Goal: Check status: Check status

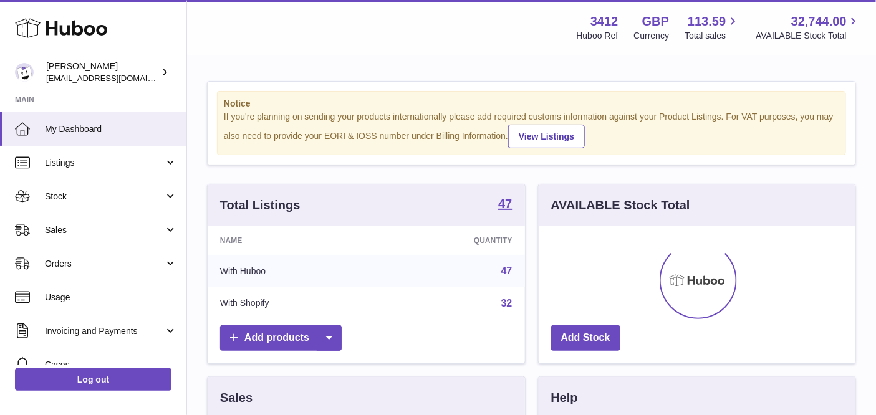
scroll to position [194, 318]
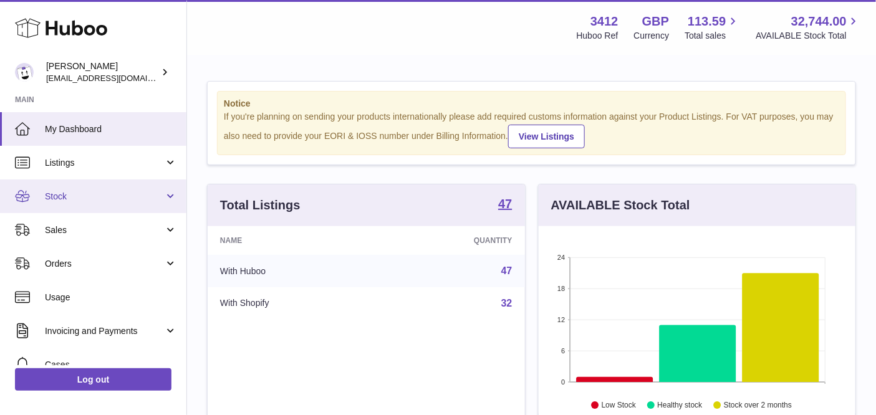
click at [104, 198] on span "Stock" at bounding box center [104, 197] width 119 height 12
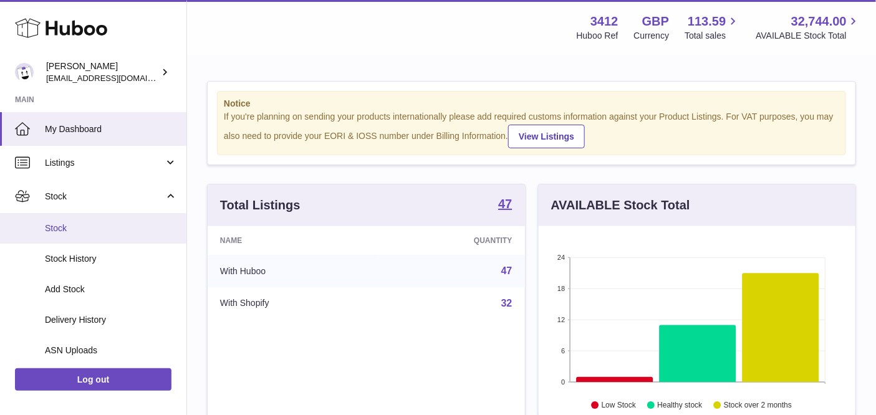
click at [82, 233] on span "Stock" at bounding box center [111, 229] width 132 height 12
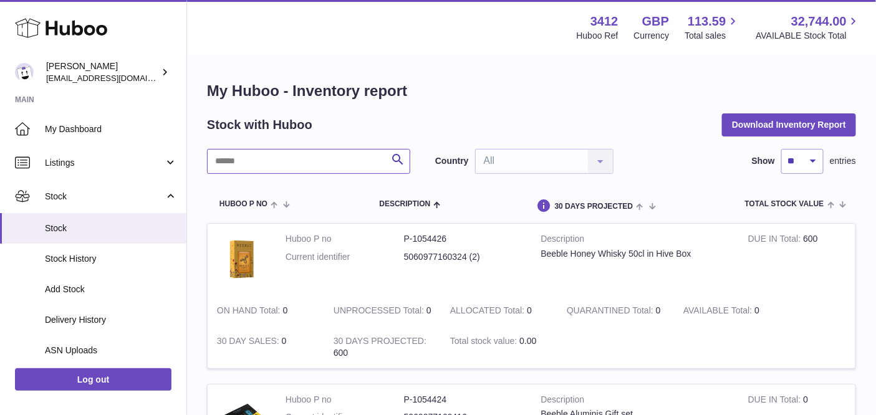
click at [292, 160] on input "text" at bounding box center [308, 161] width 203 height 25
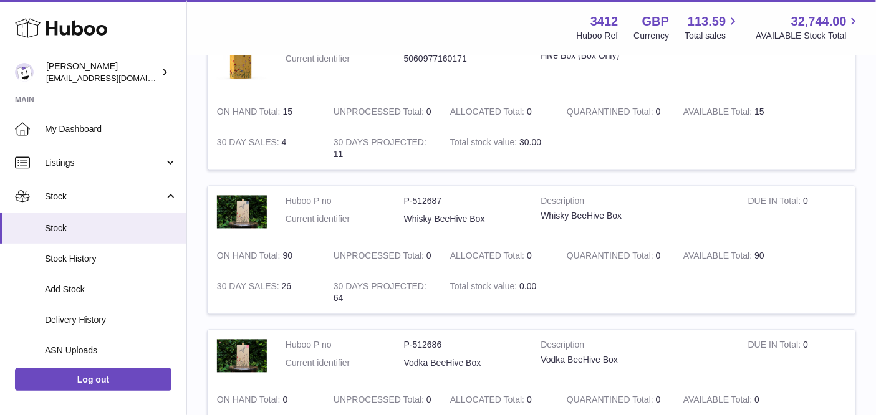
scroll to position [709, 0]
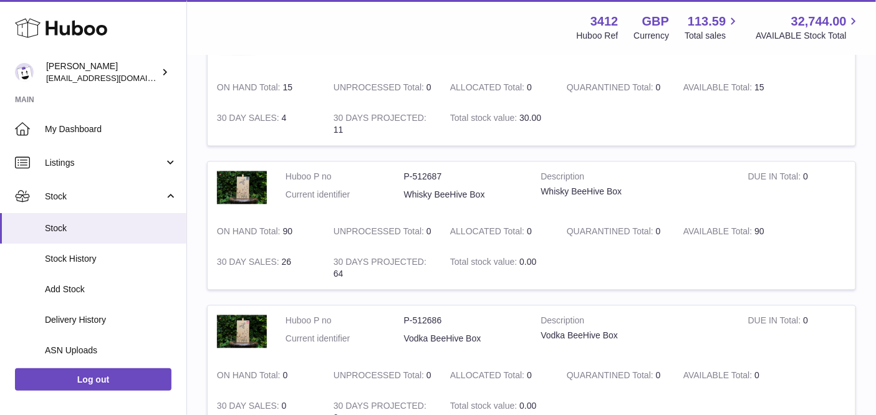
drag, startPoint x: 756, startPoint y: 230, endPoint x: 765, endPoint y: 230, distance: 8.7
click at [764, 230] on td "AVAILABLE Total 90" at bounding box center [732, 232] width 117 height 31
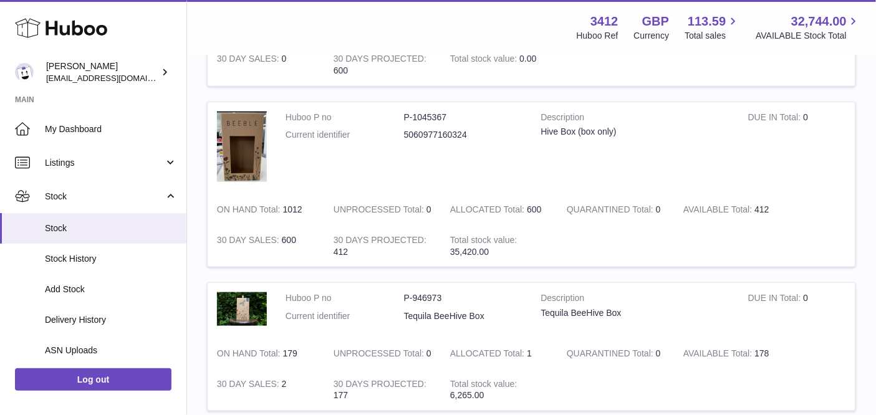
scroll to position [0, 0]
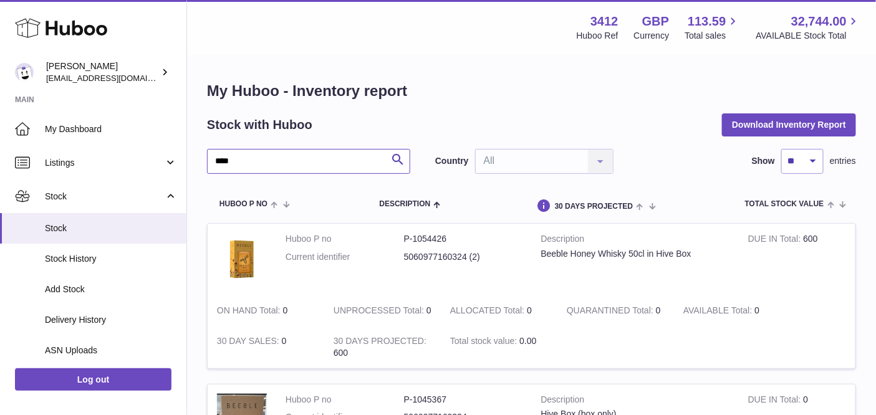
click at [284, 155] on input "****" at bounding box center [308, 161] width 203 height 25
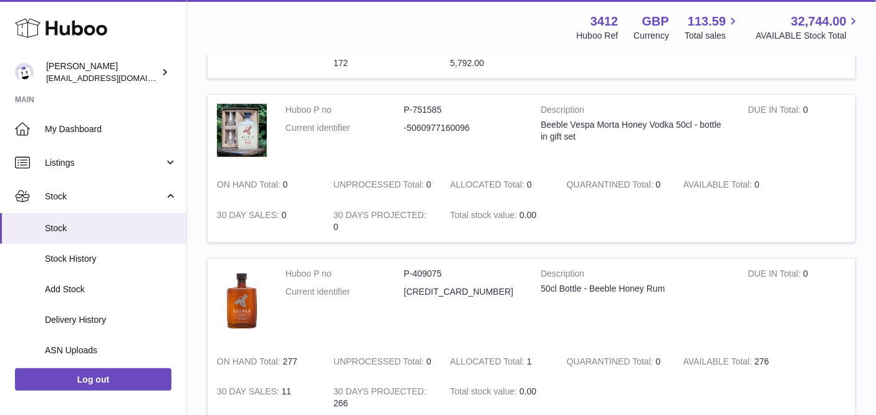
scroll to position [569, 0]
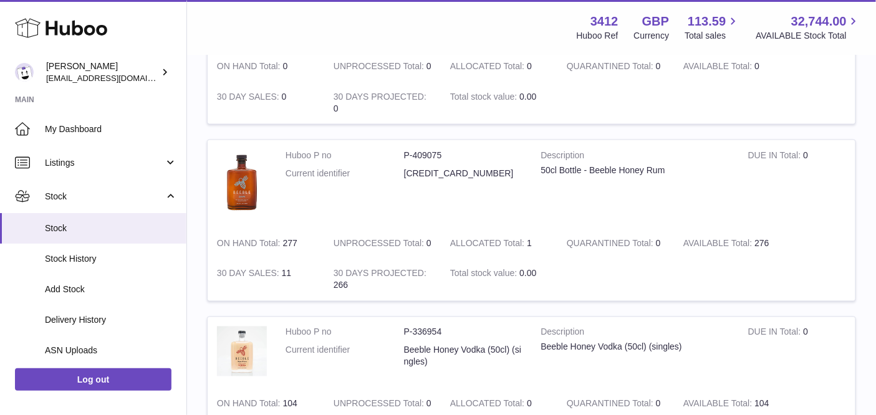
drag, startPoint x: 755, startPoint y: 243, endPoint x: 784, endPoint y: 243, distance: 29.3
click at [787, 243] on td "AVAILABLE Total 276" at bounding box center [732, 244] width 117 height 31
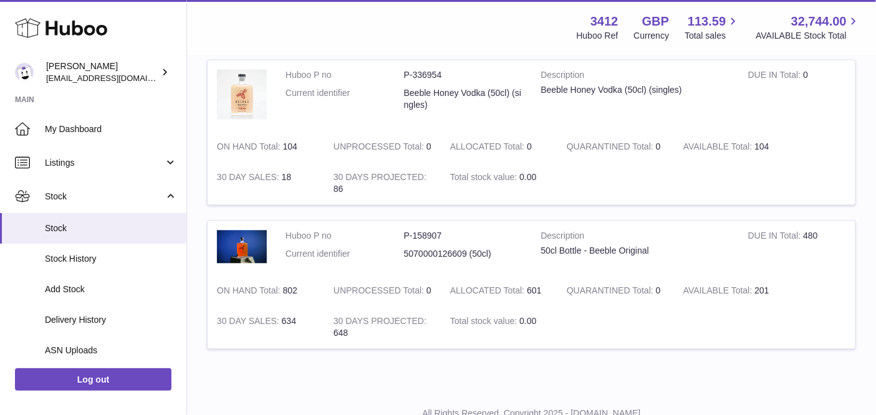
click at [783, 147] on td "AVAILABLE Total 104" at bounding box center [732, 147] width 117 height 31
click at [772, 246] on td "DUE IN Total 480" at bounding box center [797, 248] width 117 height 55
drag, startPoint x: 756, startPoint y: 288, endPoint x: 777, endPoint y: 287, distance: 21.2
click at [777, 287] on td "AVAILABLE Total 201" at bounding box center [732, 291] width 117 height 31
drag, startPoint x: 805, startPoint y: 234, endPoint x: 821, endPoint y: 235, distance: 16.3
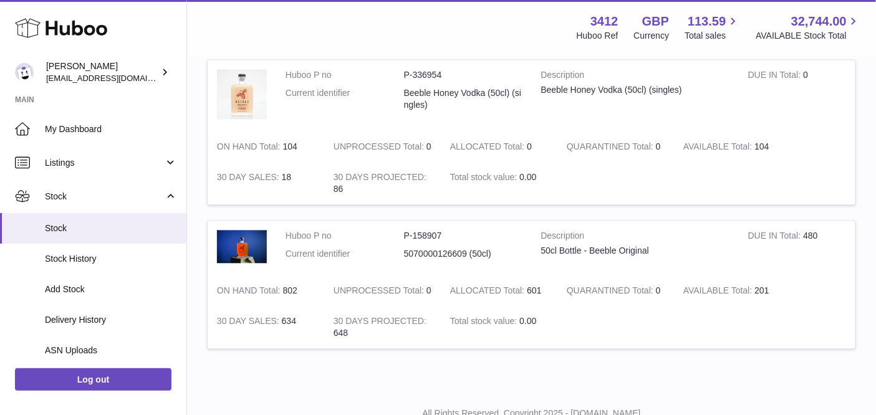
click at [821, 235] on td "DUE IN Total 480" at bounding box center [797, 248] width 117 height 55
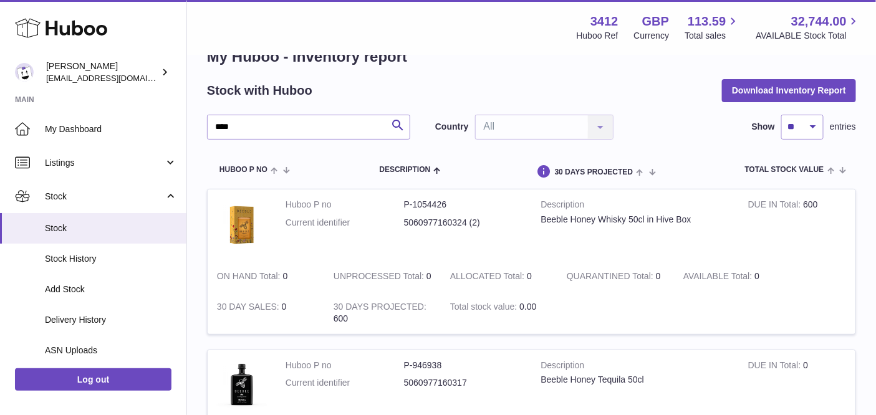
scroll to position [0, 0]
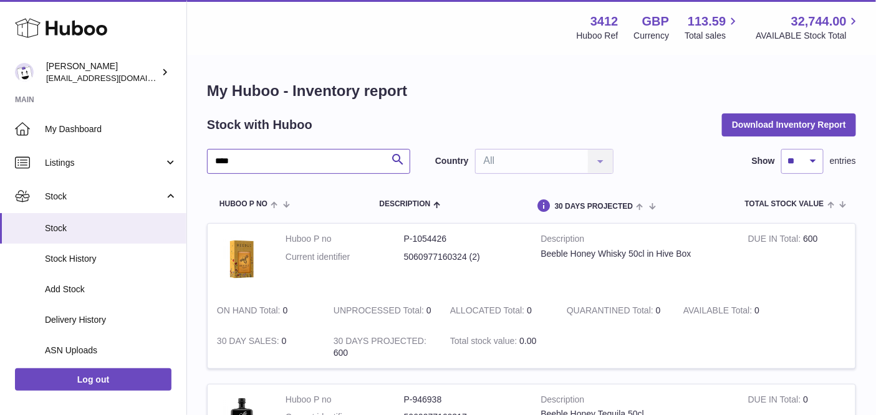
click at [294, 162] on input "****" at bounding box center [308, 161] width 203 height 25
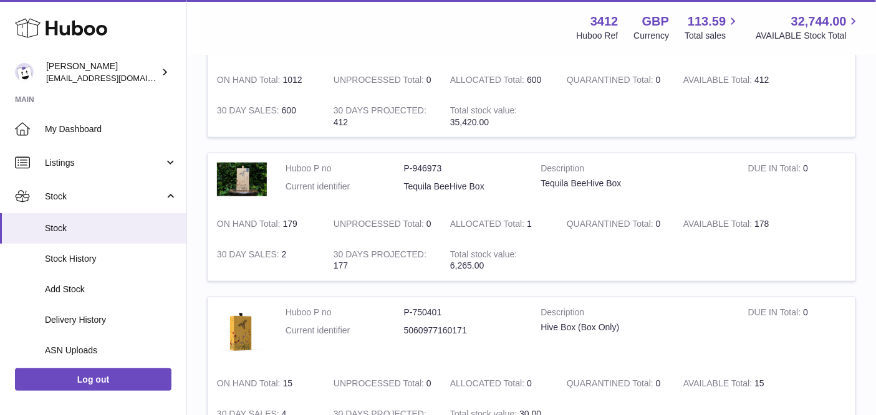
scroll to position [416, 0]
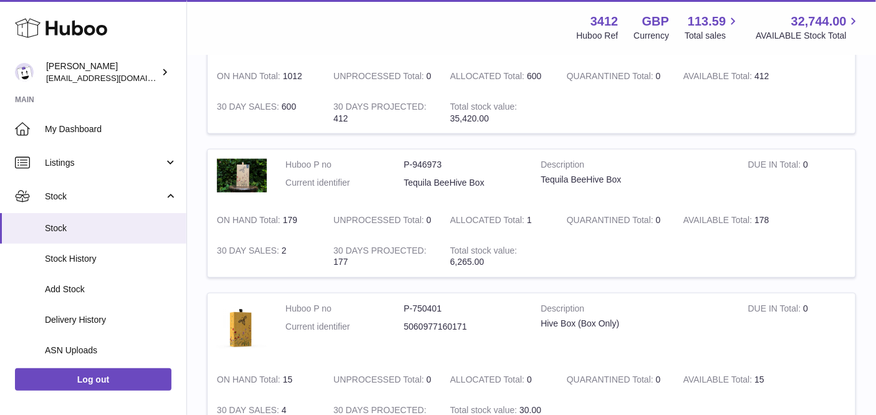
drag, startPoint x: 771, startPoint y: 218, endPoint x: 786, endPoint y: 218, distance: 15.0
click at [786, 218] on td "AVAILABLE Total 178" at bounding box center [732, 220] width 117 height 31
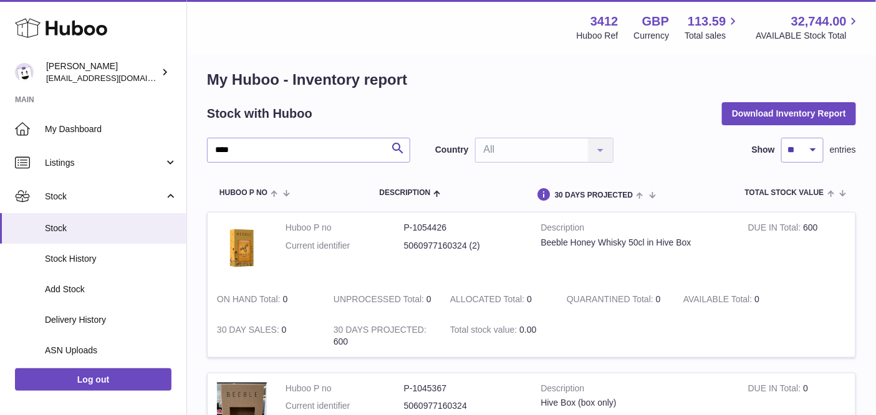
scroll to position [0, 0]
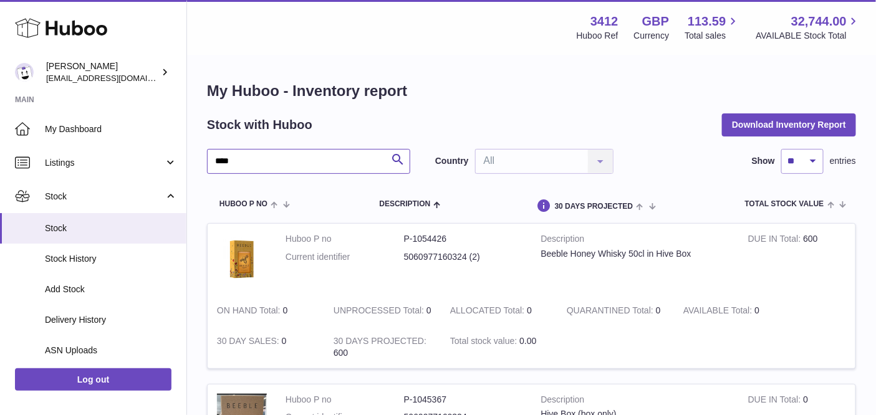
click at [286, 155] on input "****" at bounding box center [308, 161] width 203 height 25
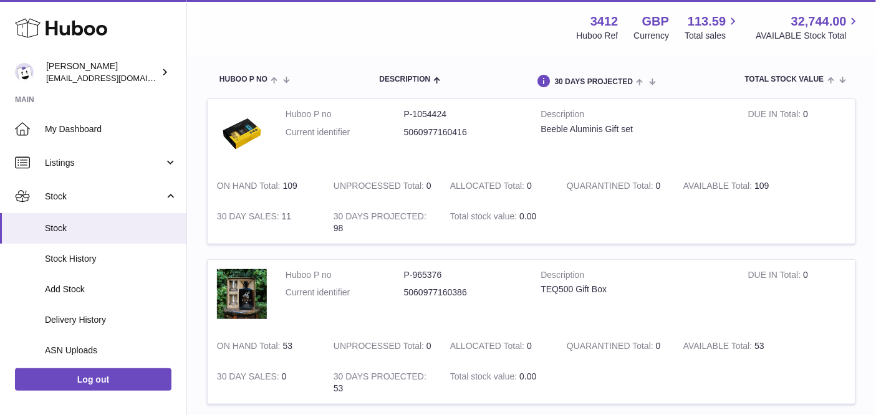
scroll to position [288, 0]
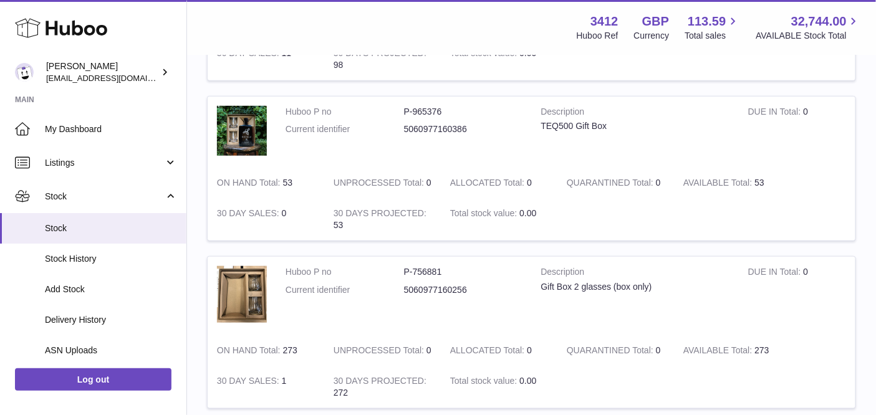
type input "****"
drag, startPoint x: 757, startPoint y: 182, endPoint x: 765, endPoint y: 182, distance: 8.1
click at [765, 182] on td "AVAILABLE Total 53" at bounding box center [732, 183] width 117 height 31
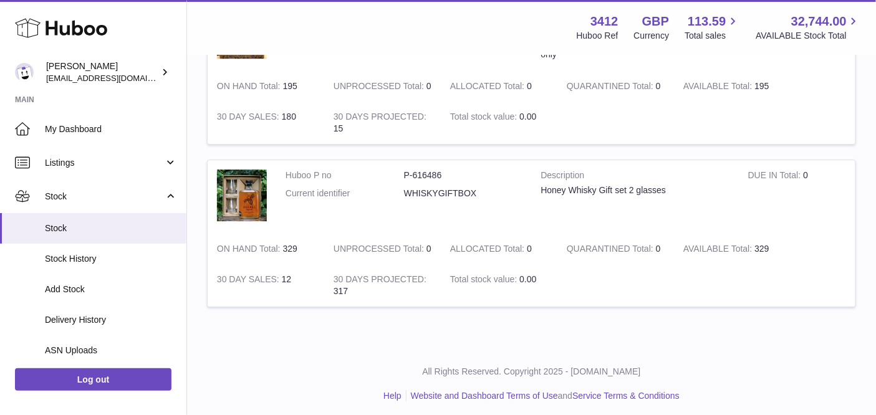
scroll to position [1180, 0]
